Goal: Find specific page/section: Find specific page/section

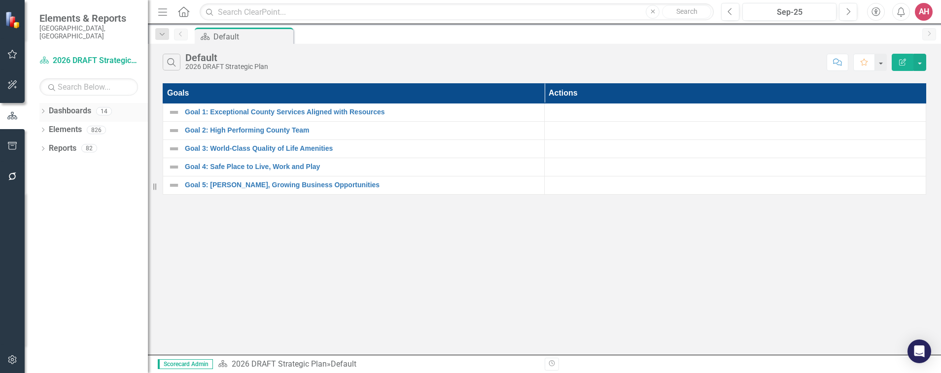
click at [75, 106] on link "Dashboards" at bounding box center [70, 111] width 42 height 11
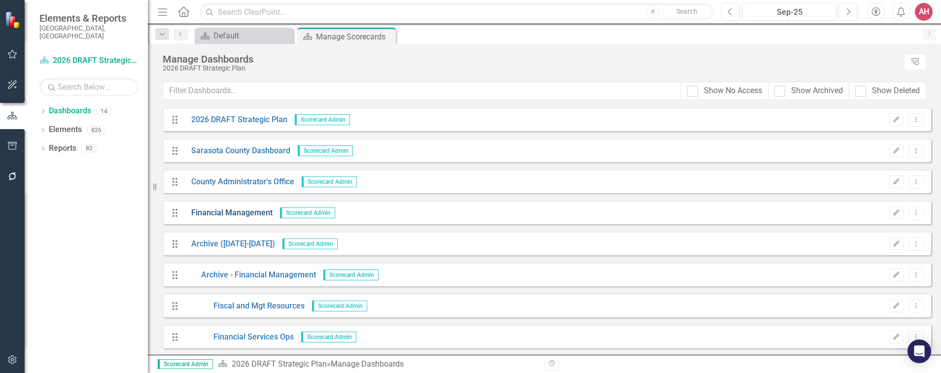
click at [248, 211] on link "Financial Management" at bounding box center [228, 213] width 89 height 11
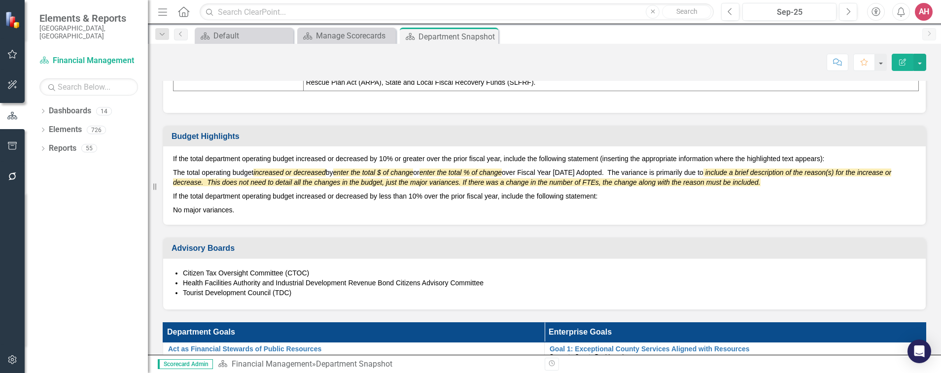
scroll to position [592, 0]
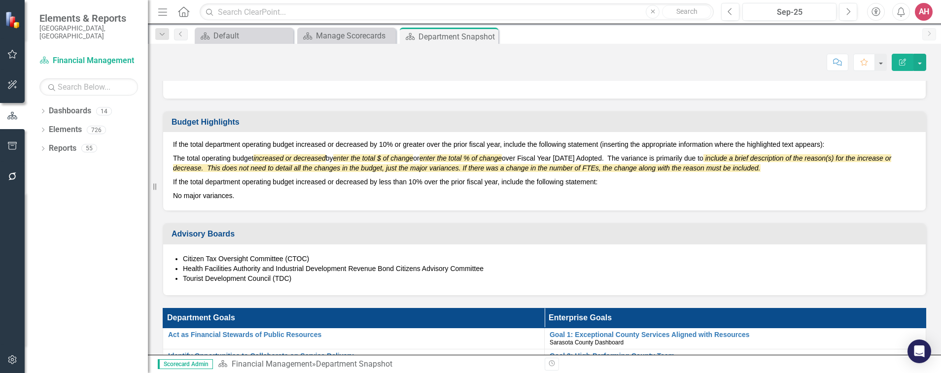
click at [185, 151] on p "If the total department operating budget increased or decreased by 10% or great…" at bounding box center [544, 146] width 743 height 12
click at [174, 151] on p "If the total department operating budget increased or decreased by 10% or great…" at bounding box center [544, 146] width 743 height 12
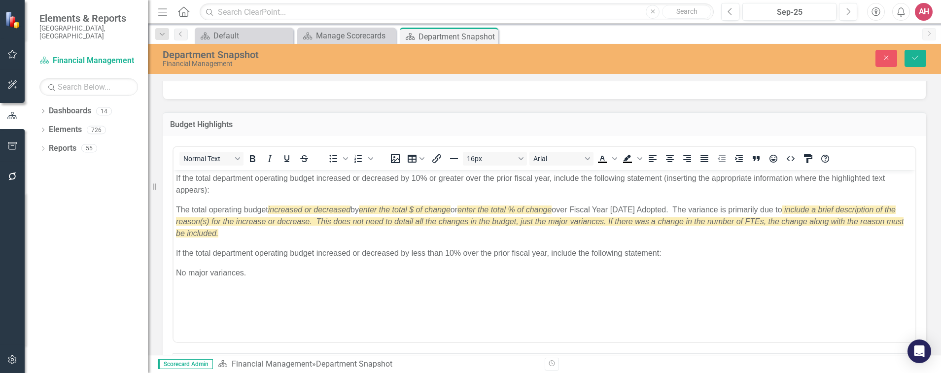
scroll to position [0, 0]
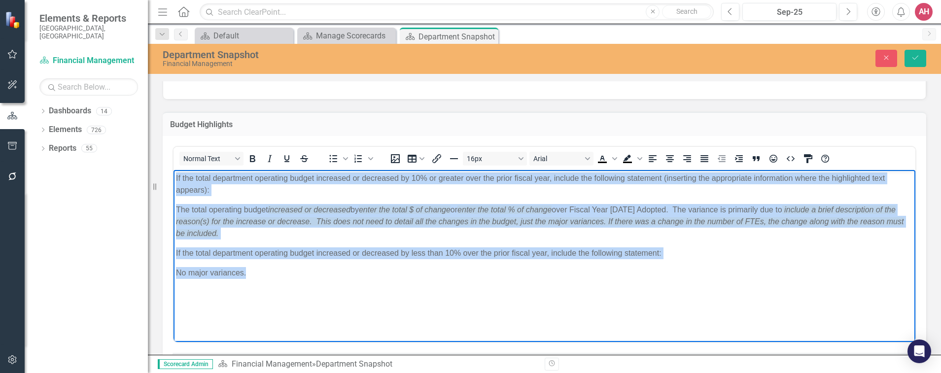
drag, startPoint x: 176, startPoint y: 179, endPoint x: 251, endPoint y: 281, distance: 126.9
click at [251, 281] on body "If the total department operating budget increased or decreased by 10% or great…" at bounding box center [545, 244] width 742 height 148
copy body "If the total department operating budget increased or decreased by 10% or great…"
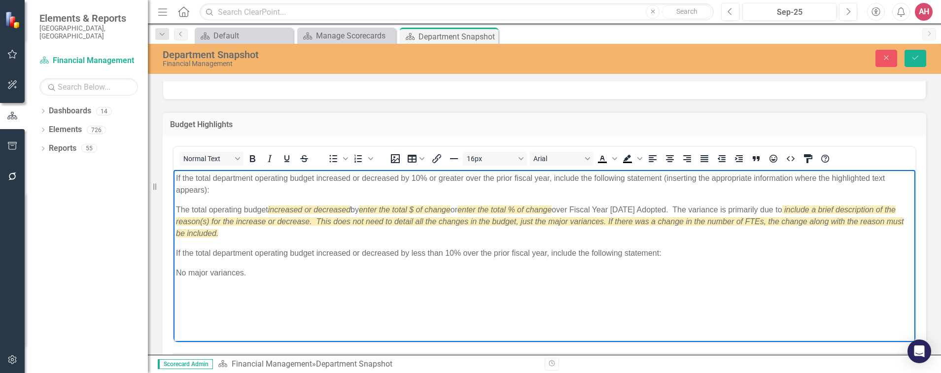
click at [661, 318] on html "If the total department operating budget increased or decreased by 10% or great…" at bounding box center [545, 244] width 742 height 148
click at [824, 73] on div "Department Snapshot Financial Management Close Save" at bounding box center [544, 59] width 793 height 30
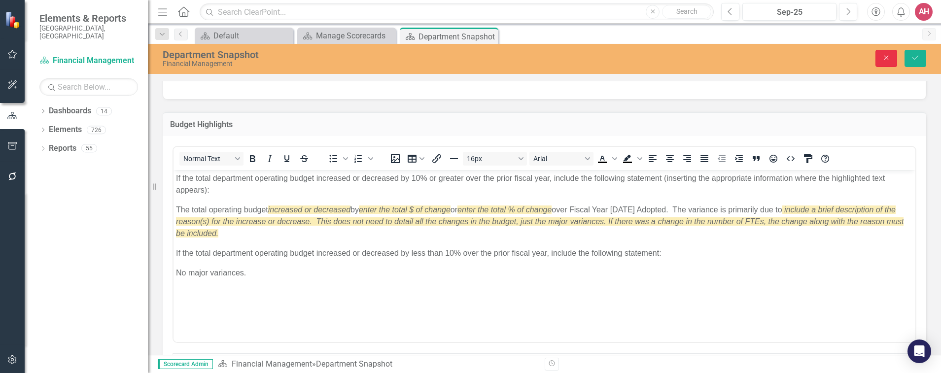
click at [880, 55] on button "Close" at bounding box center [887, 58] width 22 height 17
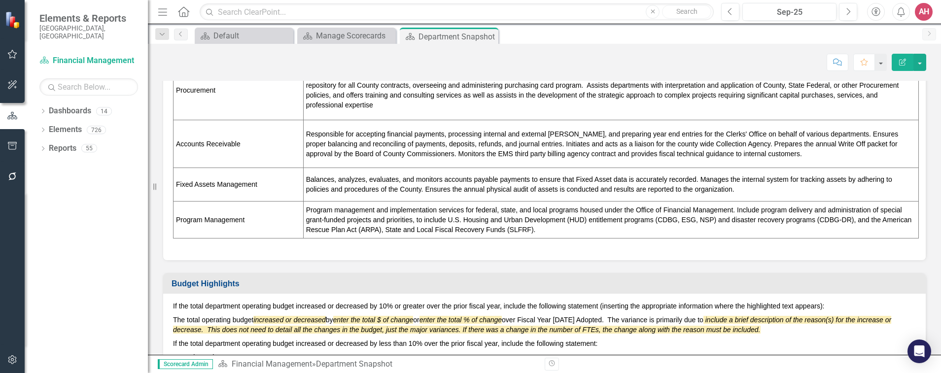
scroll to position [345, 0]
